Goal: Task Accomplishment & Management: Manage account settings

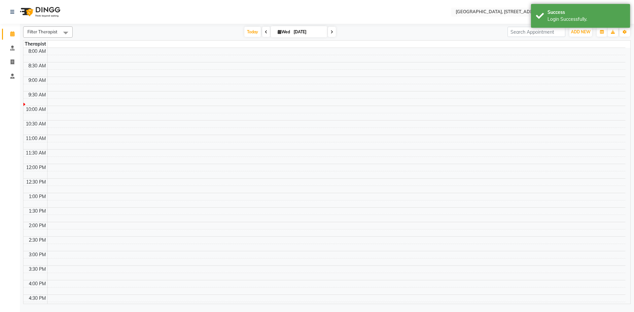
select select "en"
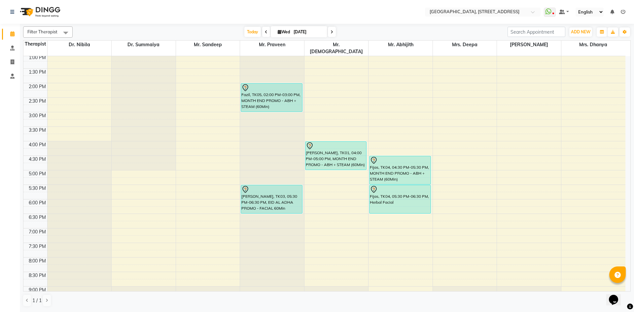
scroll to position [222, 0]
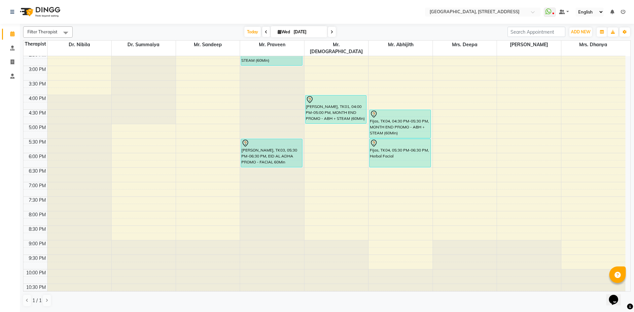
click at [633, 7] on nav "Select Location × [GEOGRAPHIC_DATA] E11 WhatsApp Status ✕ Status: Disconnected …" at bounding box center [317, 12] width 634 height 24
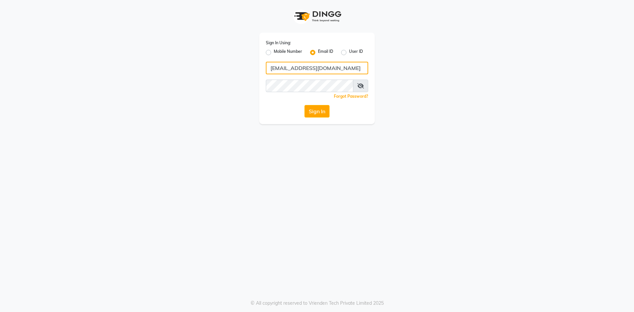
click at [337, 67] on input "[EMAIL_ADDRESS][DOMAIN_NAME]" at bounding box center [317, 68] width 102 height 13
type input "g"
type input "rakeshaswathy732@gmail.com"
click at [304, 105] on button "Sign In" at bounding box center [316, 111] width 25 height 13
